Goal: Information Seeking & Learning: Learn about a topic

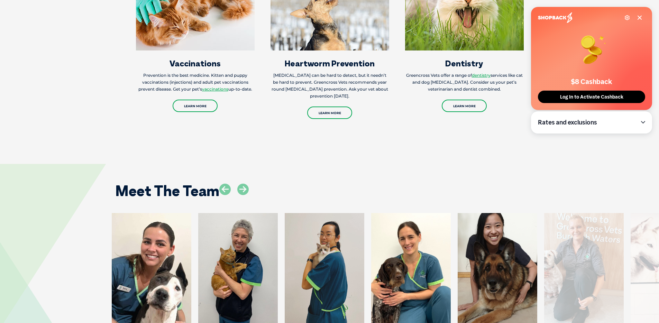
scroll to position [906, 0]
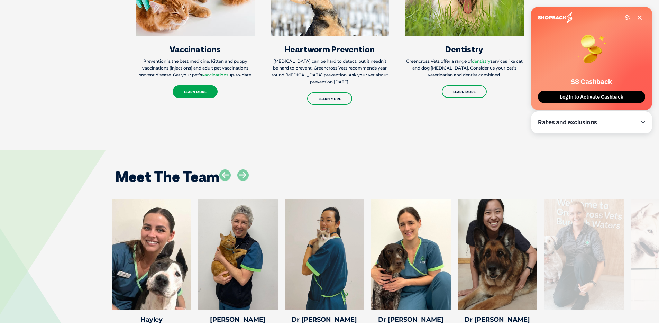
click at [190, 85] on link "Learn More" at bounding box center [195, 91] width 45 height 12
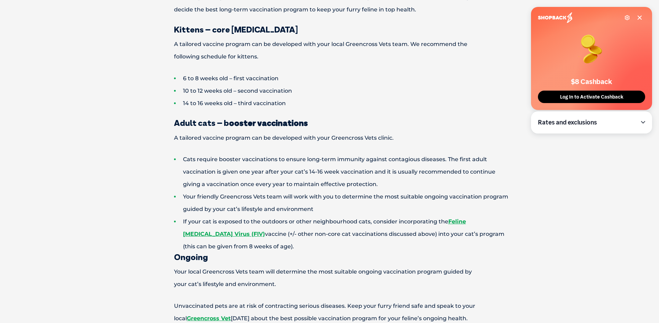
scroll to position [585, 0]
